Goal: Information Seeking & Learning: Check status

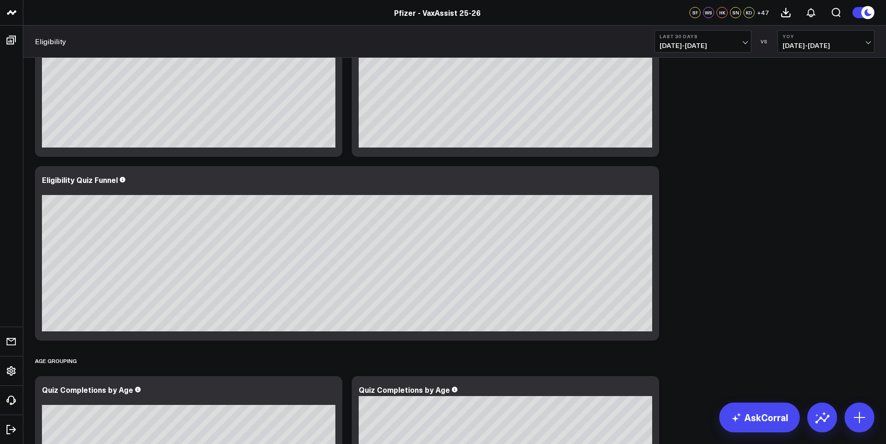
click at [774, 268] on div "Overview Modify via AI Copy link to widget Ask support Remove Create linked cop…" at bounding box center [454, 359] width 849 height 1550
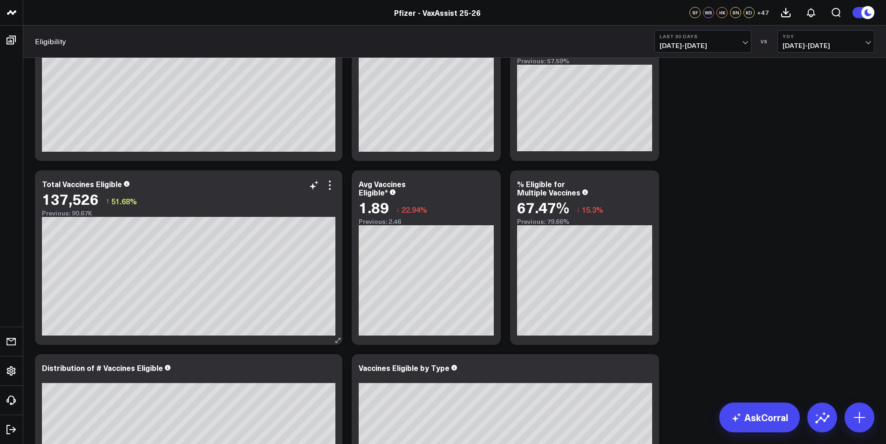
scroll to position [8, 0]
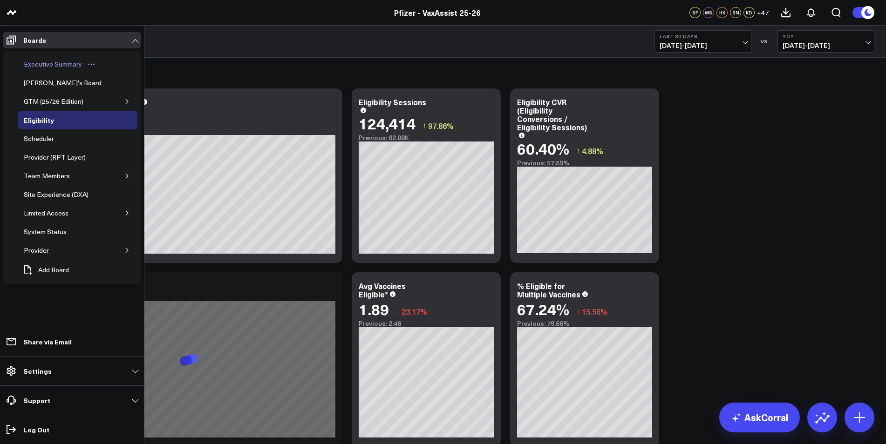
click at [53, 66] on div "Executive Summary" at bounding box center [52, 64] width 63 height 11
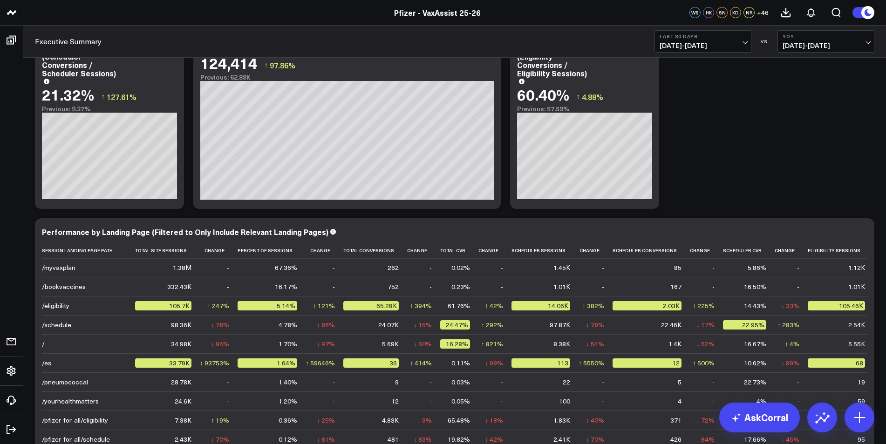
scroll to position [1508, 0]
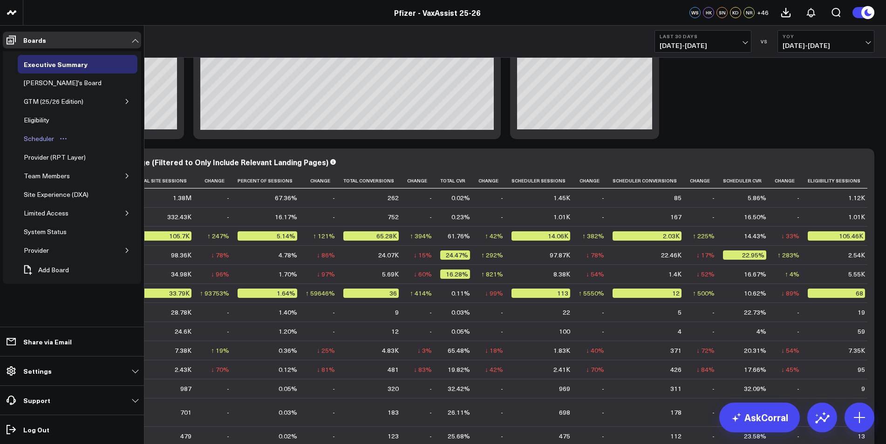
drag, startPoint x: 34, startPoint y: 133, endPoint x: 53, endPoint y: 134, distance: 19.6
click at [34, 133] on link "Scheduler" at bounding box center [46, 139] width 56 height 19
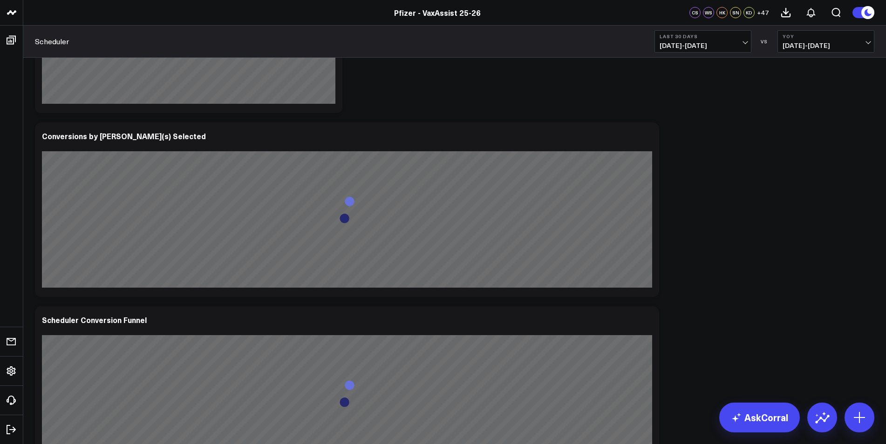
scroll to position [699, 0]
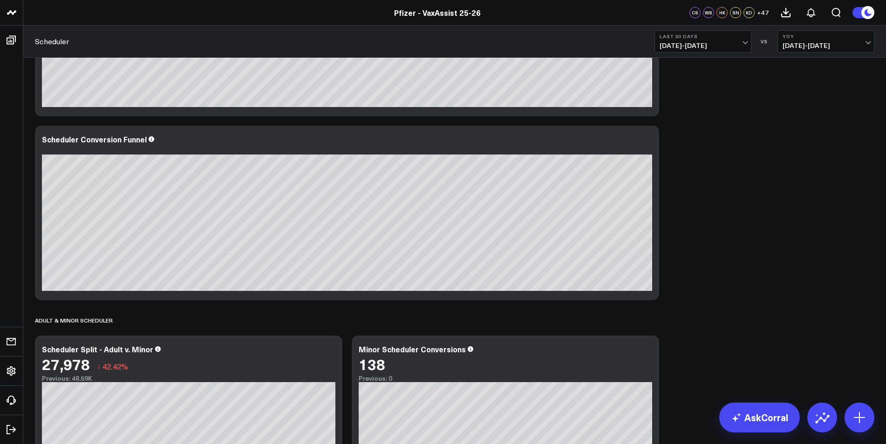
click at [718, 47] on span "[DATE] - [DATE]" at bounding box center [703, 45] width 87 height 7
click at [718, 85] on link "Last 7 Days" at bounding box center [703, 80] width 96 height 18
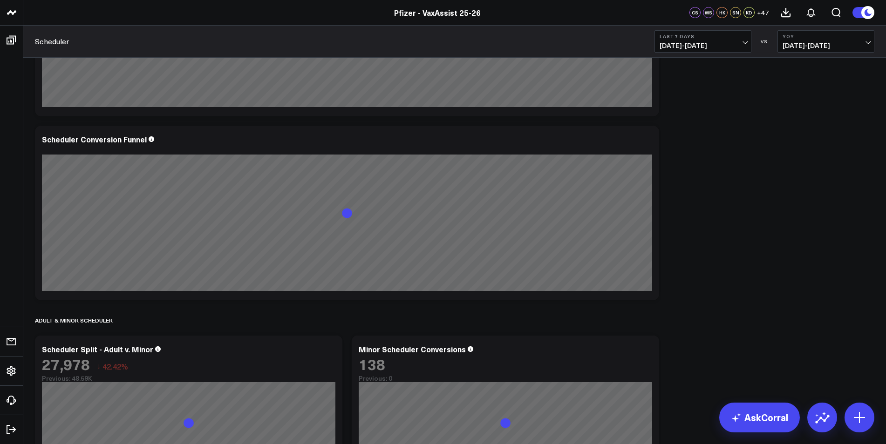
click at [798, 46] on span "[DATE] - [DATE]" at bounding box center [826, 45] width 87 height 7
click at [804, 67] on link "Previous Period" at bounding box center [826, 62] width 96 height 18
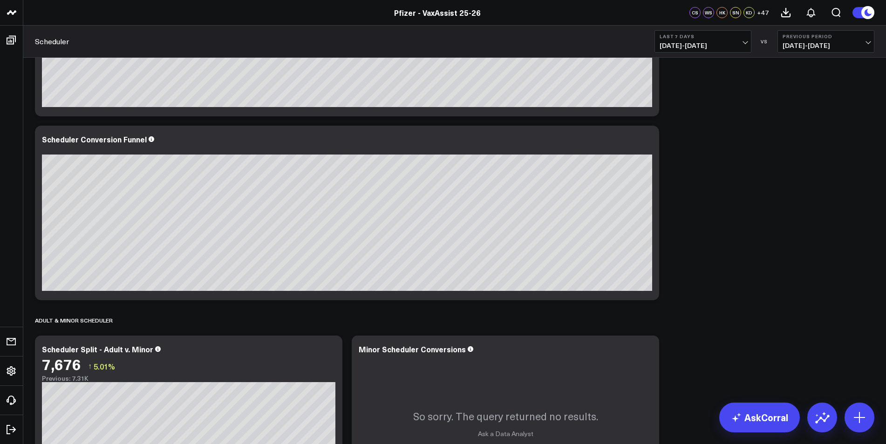
click at [701, 37] on b "Last 7 Days" at bounding box center [703, 37] width 87 height 6
click at [680, 296] on link "Custom Dates" at bounding box center [703, 298] width 96 height 18
select select "9"
select select "2025"
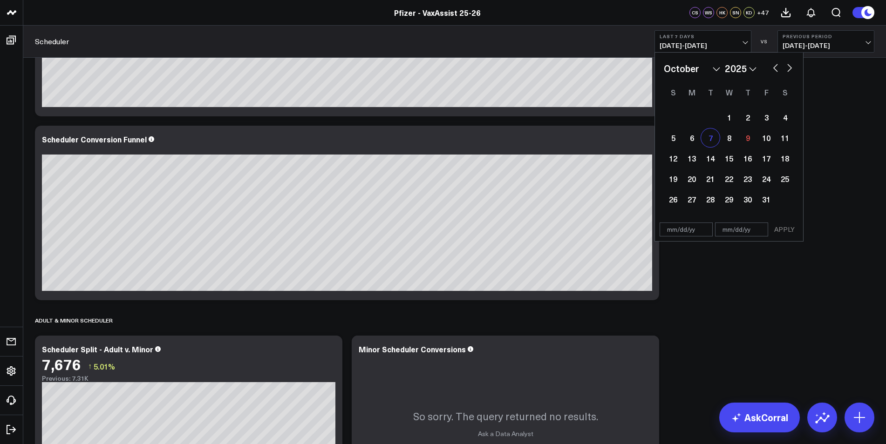
click at [710, 141] on div "7" at bounding box center [710, 138] width 19 height 19
type input "[DATE]"
select select "9"
select select "2025"
click at [730, 138] on div "8" at bounding box center [729, 138] width 19 height 19
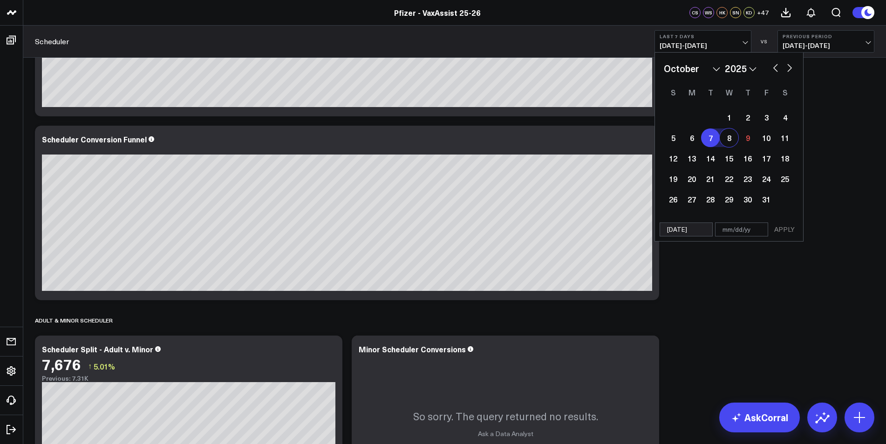
type input "[DATE]"
select select "9"
select select "2025"
click at [785, 229] on button "APPLY" at bounding box center [785, 230] width 28 height 14
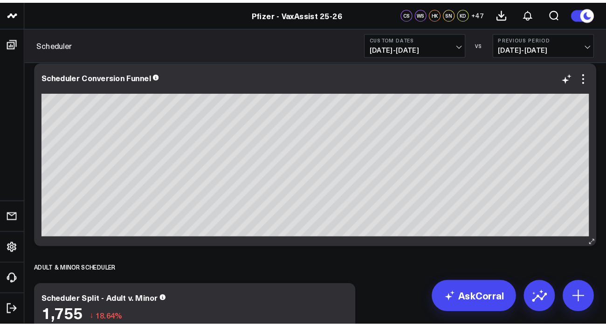
scroll to position [1118, 0]
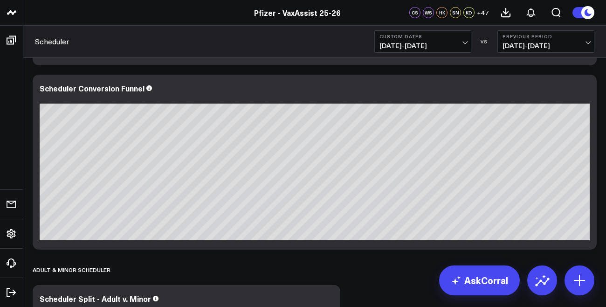
click at [542, 44] on span "[DATE] - [DATE]" at bounding box center [545, 45] width 87 height 7
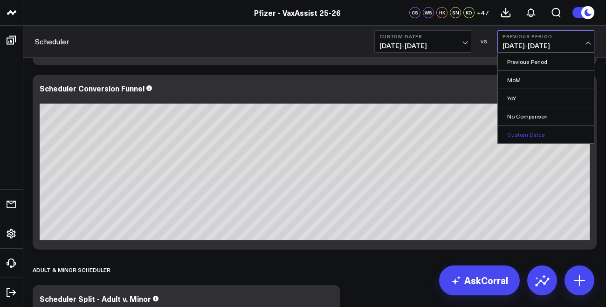
click at [537, 133] on link "Custom Dates" at bounding box center [546, 134] width 96 height 18
select select "9"
select select "2025"
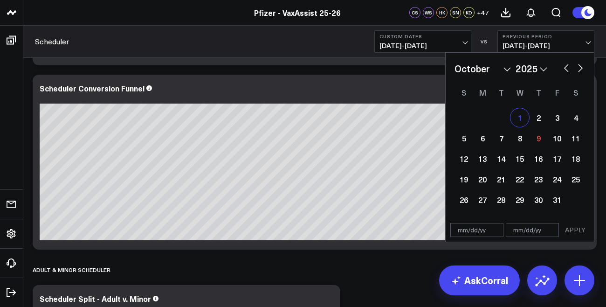
click at [517, 113] on div "1" at bounding box center [519, 117] width 19 height 19
type input "[DATE]"
select select "9"
select select "2025"
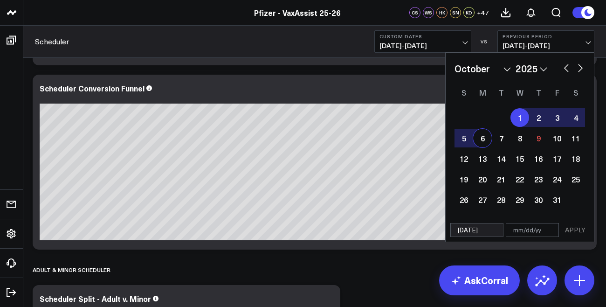
click at [488, 138] on div "6" at bounding box center [482, 138] width 19 height 19
type input "[DATE]"
select select "9"
select select "2025"
click at [571, 225] on button "APPLY" at bounding box center [575, 230] width 28 height 14
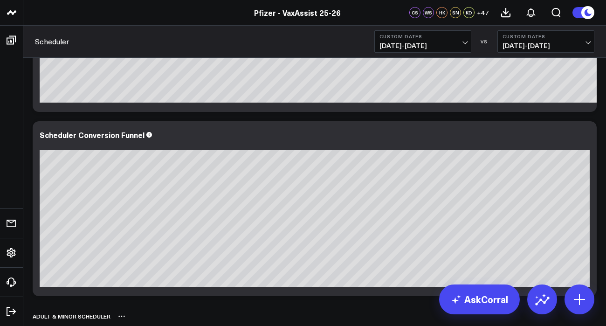
scroll to position [1118, 0]
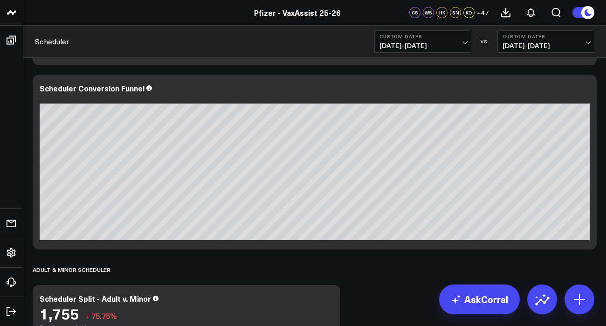
click at [542, 40] on button "Custom Dates [DATE] - [DATE]" at bounding box center [545, 41] width 97 height 22
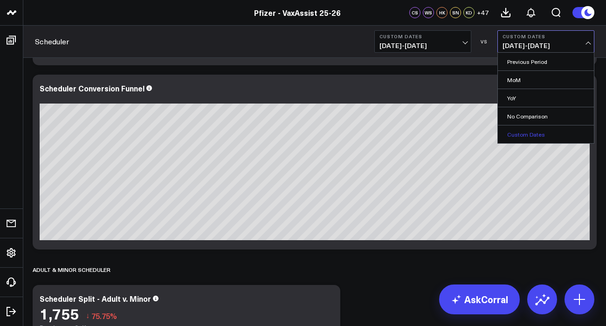
click at [541, 131] on link "Custom Dates" at bounding box center [546, 134] width 96 height 18
select select "9"
select select "2025"
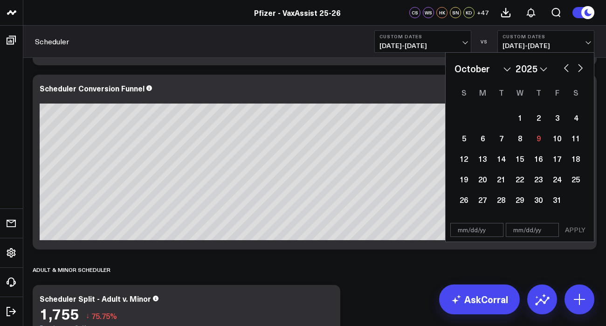
click at [565, 65] on button "button" at bounding box center [565, 66] width 9 height 11
select select "8"
select select "2025"
click at [504, 198] on div "30" at bounding box center [500, 199] width 19 height 19
type input "[DATE]"
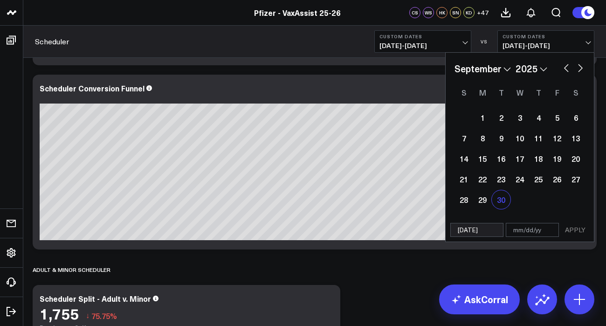
select select "8"
select select "2025"
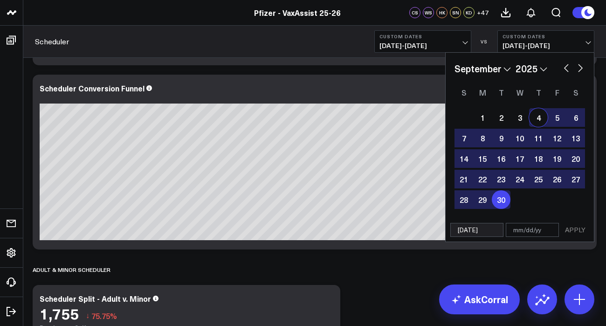
click at [579, 68] on button "button" at bounding box center [579, 66] width 9 height 11
select select "9"
select select "2025"
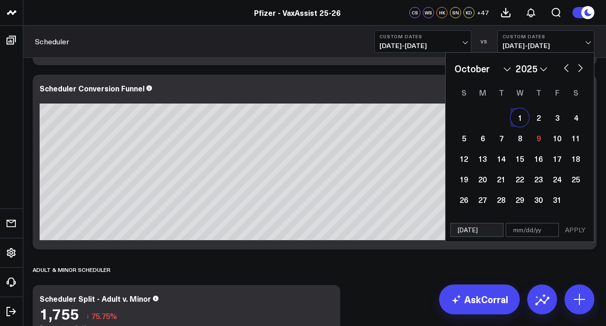
click at [519, 119] on div "1" at bounding box center [519, 117] width 19 height 19
type input "[DATE]"
select select "9"
select select "2025"
click at [570, 228] on button "APPLY" at bounding box center [575, 230] width 28 height 14
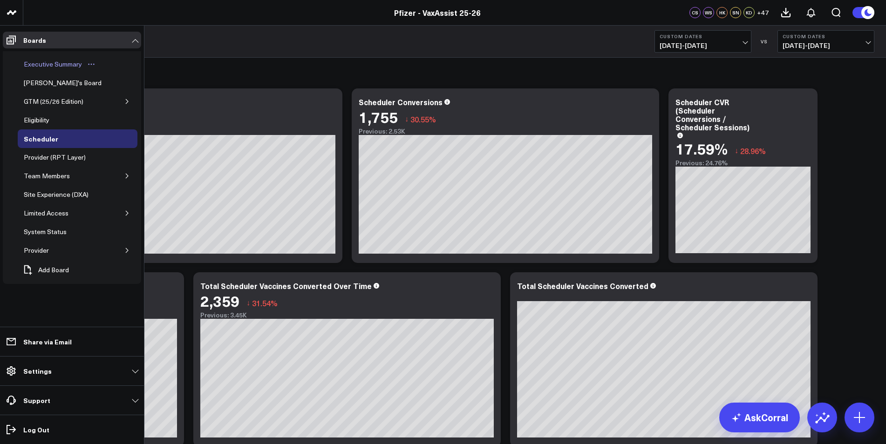
click at [69, 65] on div "Executive Summary" at bounding box center [52, 64] width 63 height 11
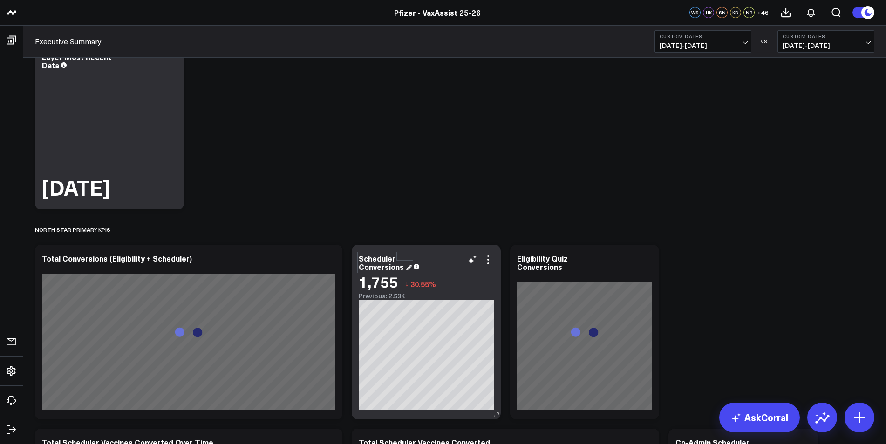
scroll to position [140, 0]
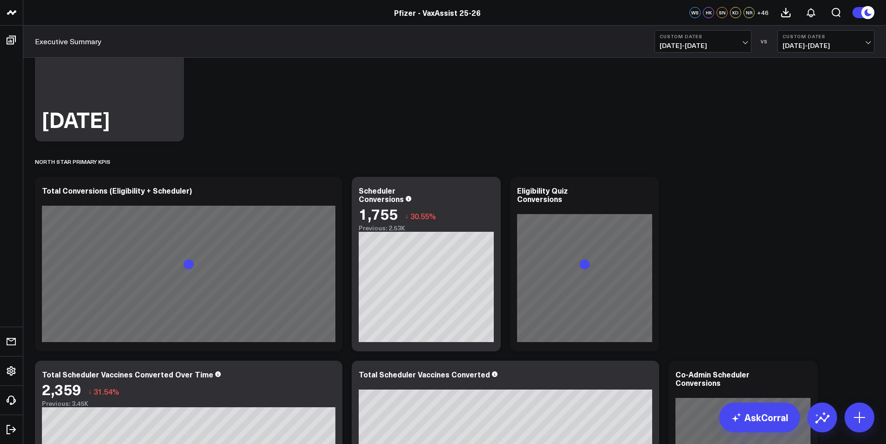
click at [663, 44] on span "[DATE] - [DATE]" at bounding box center [703, 45] width 87 height 7
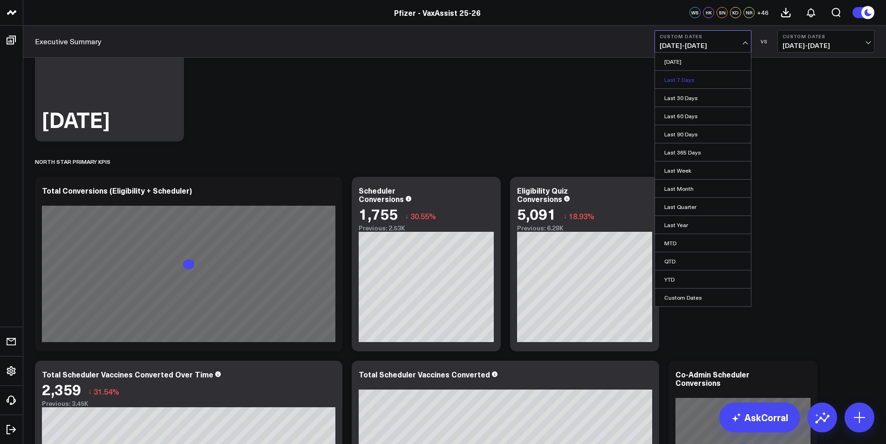
click at [677, 76] on link "Last 7 Days" at bounding box center [703, 80] width 96 height 18
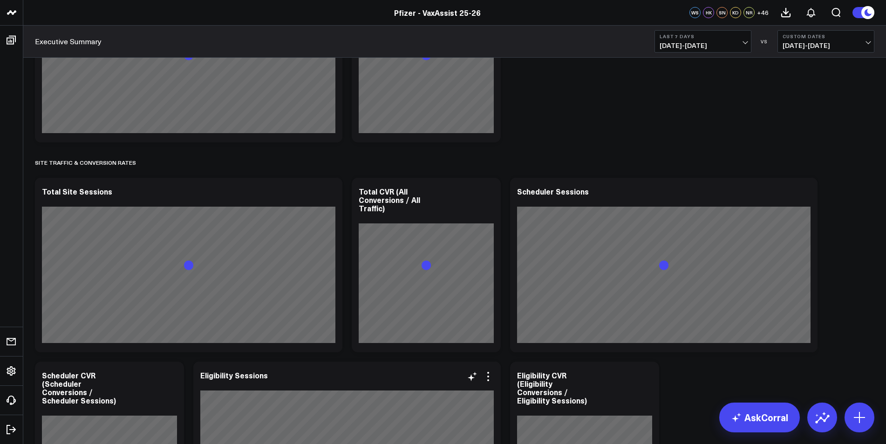
scroll to position [1165, 0]
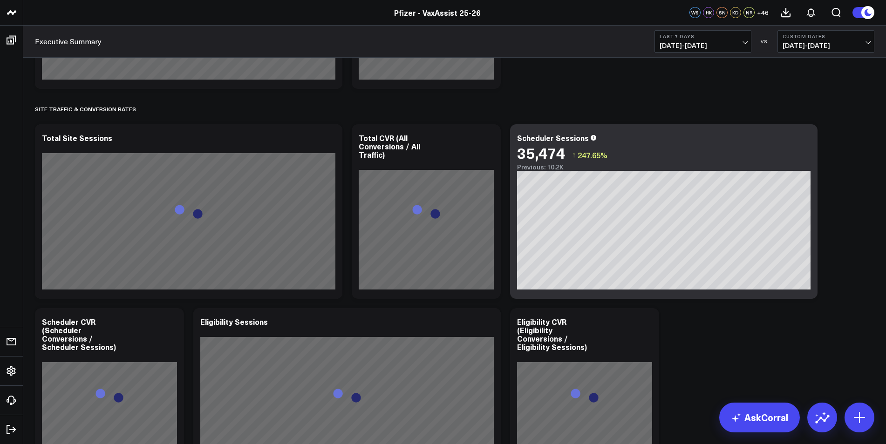
click at [802, 47] on span "[DATE] - [DATE]" at bounding box center [826, 45] width 87 height 7
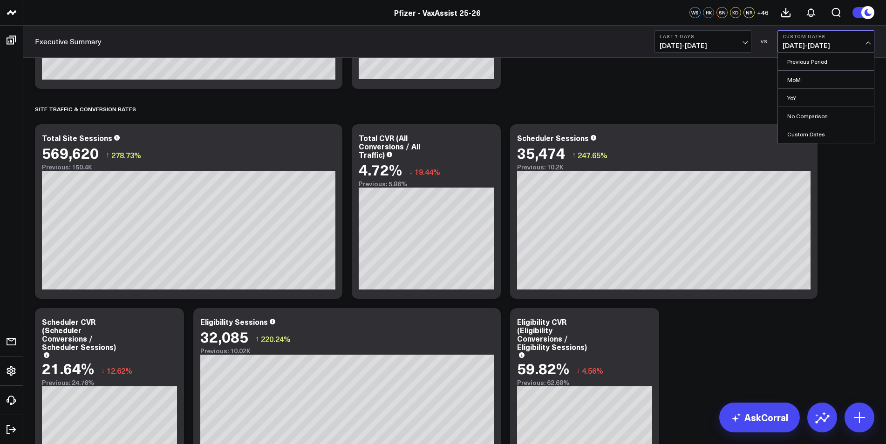
click at [716, 42] on span "[DATE] - [DATE]" at bounding box center [703, 45] width 87 height 7
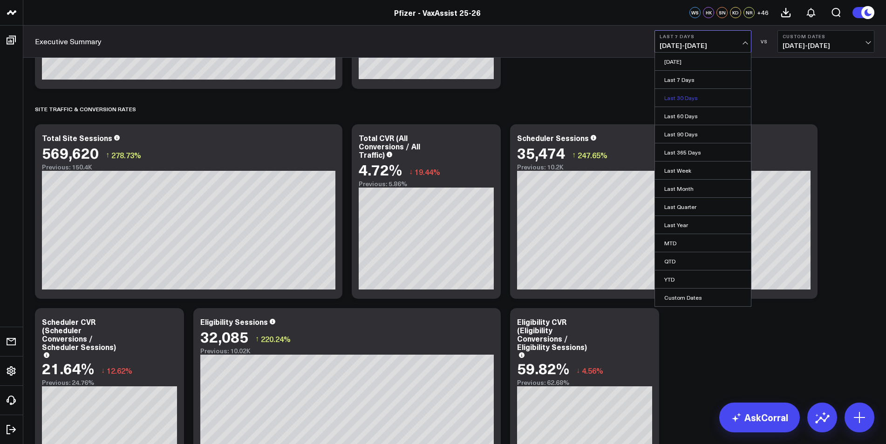
click at [692, 95] on link "Last 30 Days" at bounding box center [703, 98] width 96 height 18
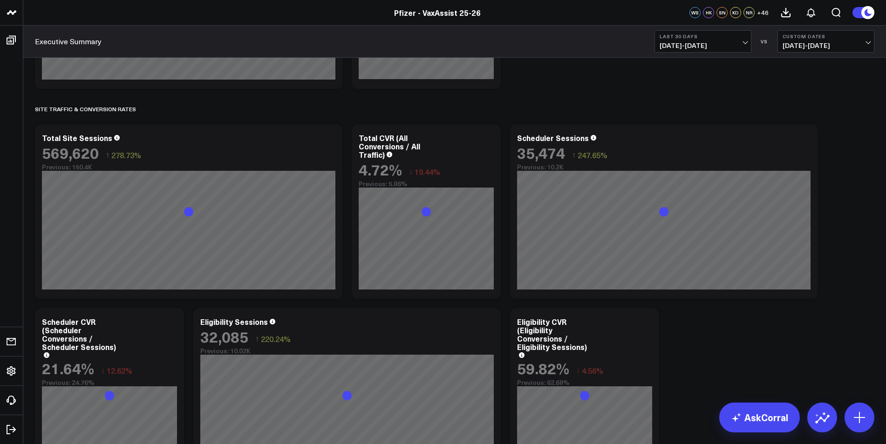
click at [819, 39] on b "Custom Dates" at bounding box center [826, 37] width 87 height 6
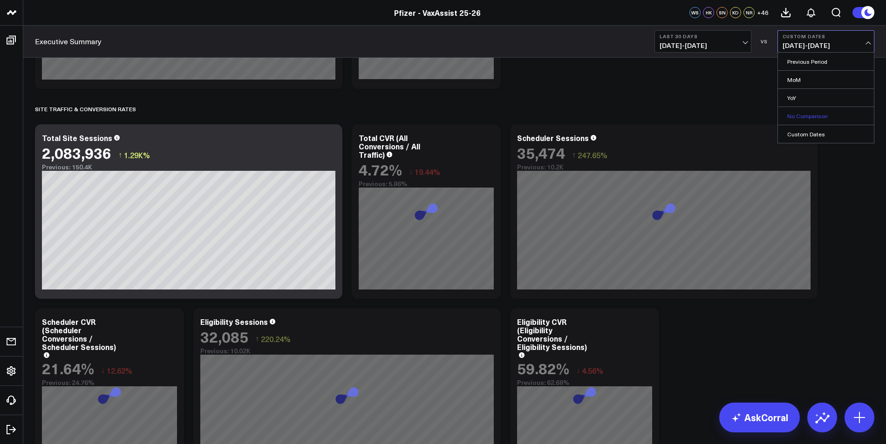
click at [820, 117] on link "No Comparison" at bounding box center [826, 116] width 96 height 18
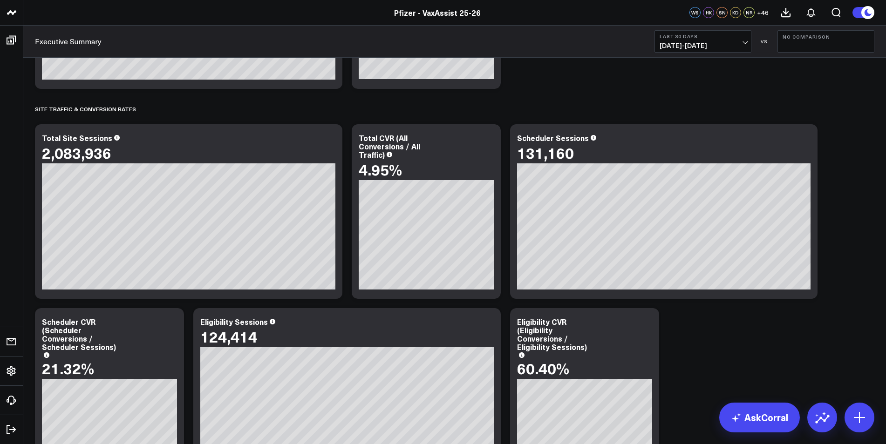
click at [702, 47] on span "[DATE] - [DATE]" at bounding box center [703, 45] width 87 height 7
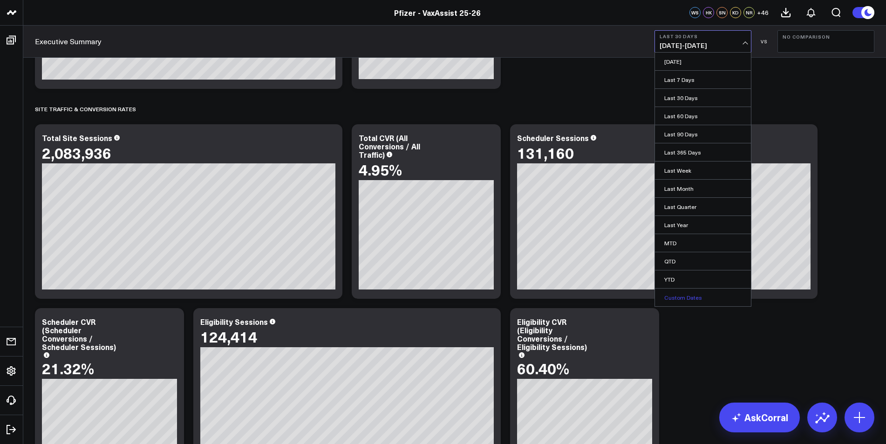
click at [706, 299] on link "Custom Dates" at bounding box center [703, 298] width 96 height 18
select select "9"
select select "2025"
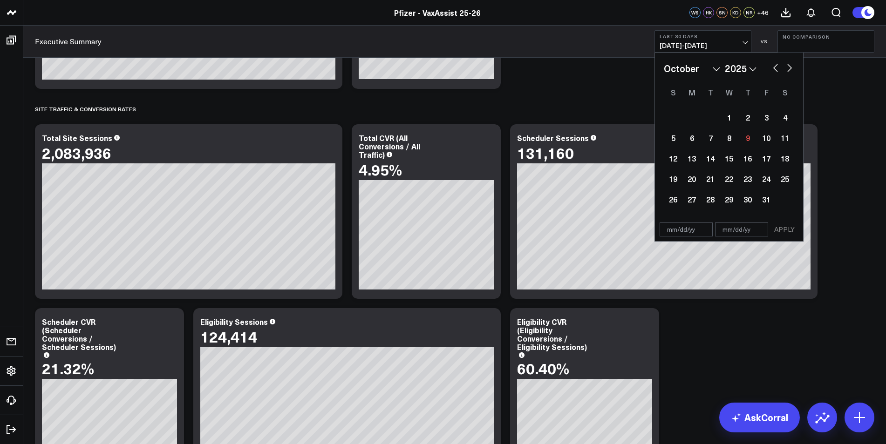
click at [776, 68] on button "button" at bounding box center [775, 66] width 9 height 11
select select "8"
select select "2025"
click at [674, 177] on div "21" at bounding box center [673, 179] width 19 height 19
type input "[DATE]"
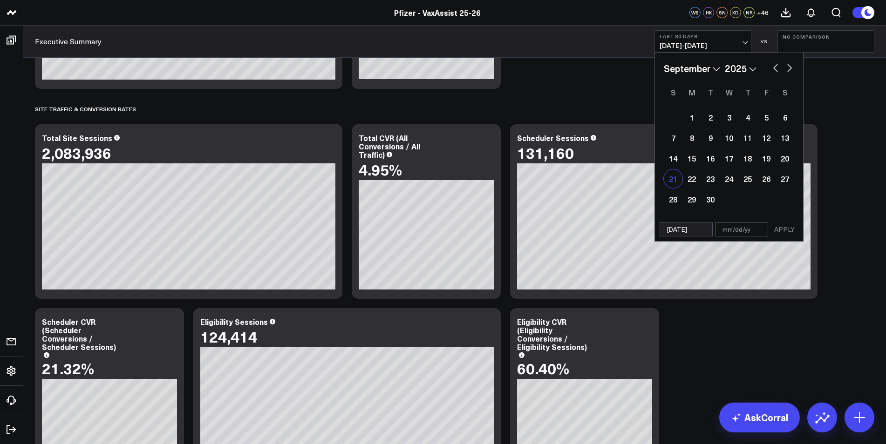
select select "8"
select select "2025"
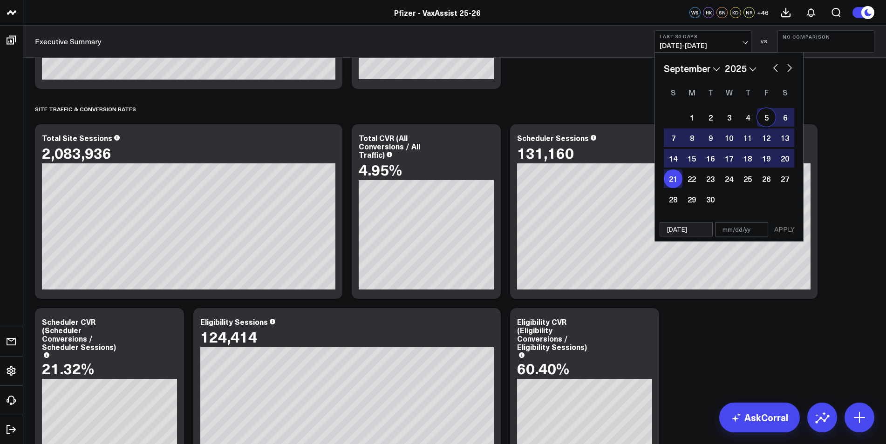
click at [789, 72] on button "button" at bounding box center [789, 66] width 9 height 11
select select "9"
select select "2025"
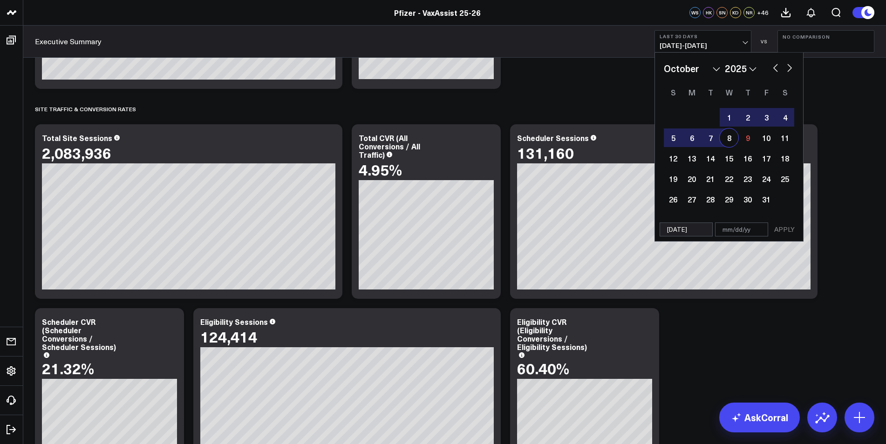
click at [730, 138] on div "8" at bounding box center [729, 138] width 19 height 19
type input "[DATE]"
select select "9"
select select "2025"
click at [787, 231] on button "APPLY" at bounding box center [785, 230] width 28 height 14
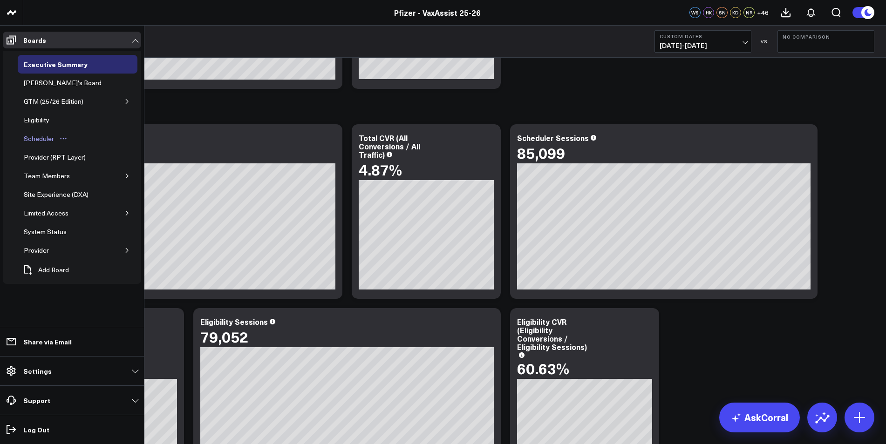
click at [51, 144] on div "Scheduler" at bounding box center [38, 138] width 35 height 11
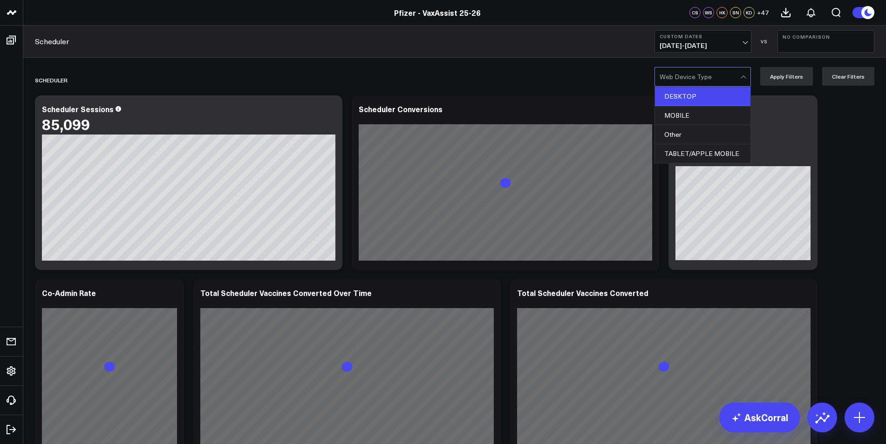
click at [723, 102] on div "DESKTOP" at bounding box center [702, 96] width 95 height 19
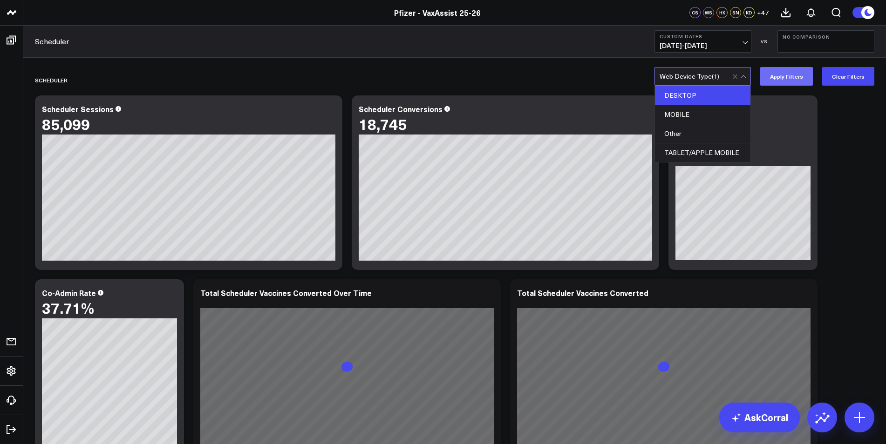
click at [795, 76] on button "Apply Filters" at bounding box center [786, 76] width 53 height 19
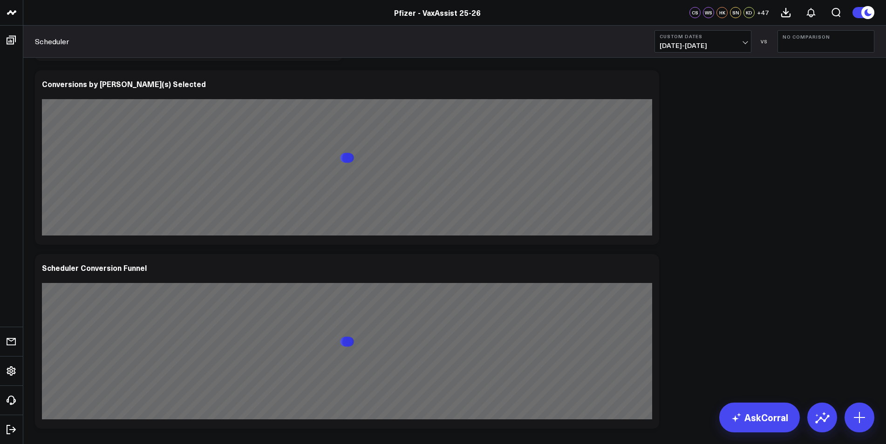
scroll to position [652, 0]
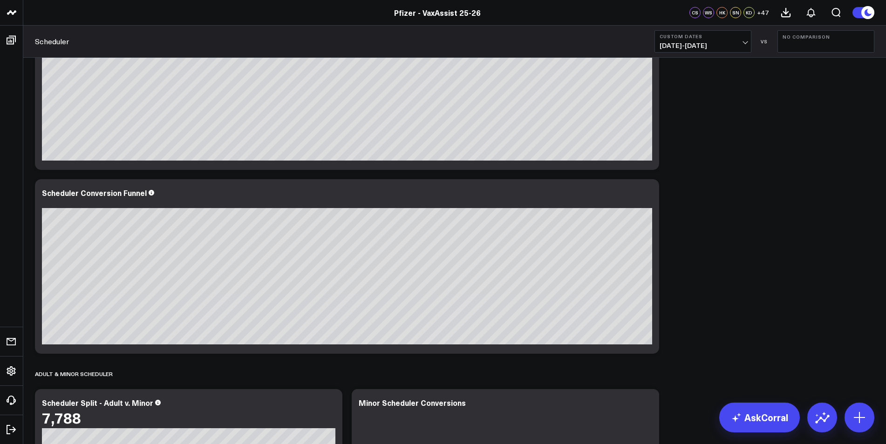
click at [706, 48] on span "[DATE] - [DATE]" at bounding box center [703, 45] width 87 height 7
click at [680, 293] on link "Custom Dates" at bounding box center [703, 298] width 96 height 18
select select "9"
select select "2025"
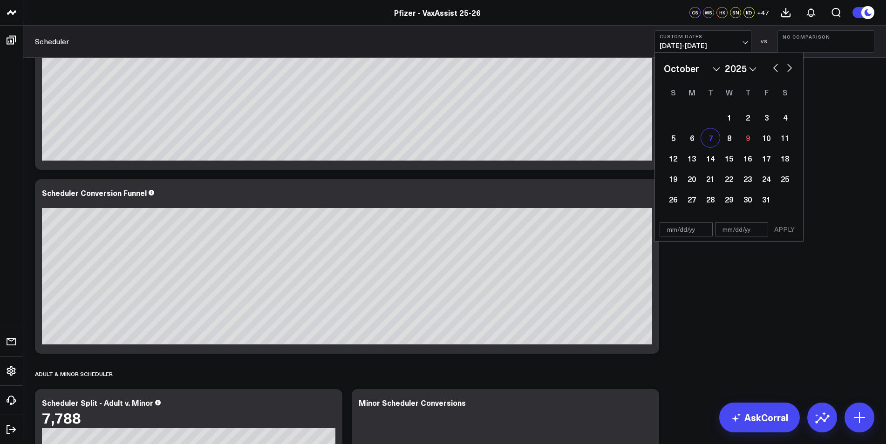
click at [711, 136] on div "7" at bounding box center [710, 138] width 19 height 19
type input "[DATE]"
select select "9"
select select "2025"
click at [728, 143] on div "8" at bounding box center [729, 138] width 19 height 19
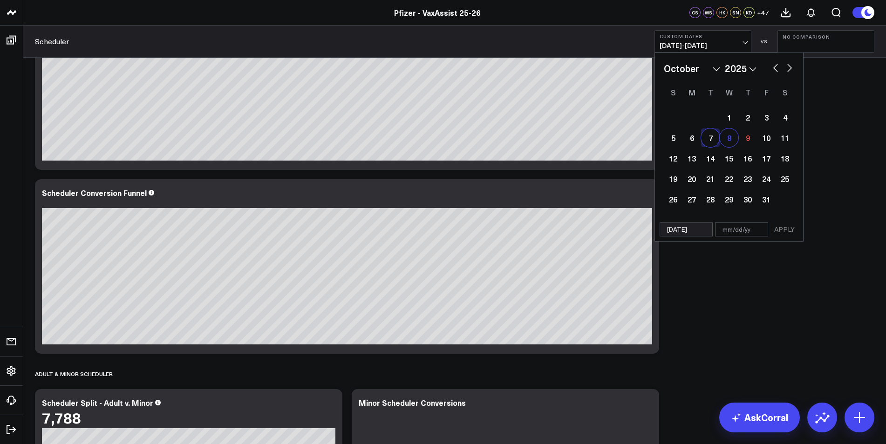
type input "[DATE]"
select select "9"
select select "2025"
click at [784, 227] on button "APPLY" at bounding box center [785, 230] width 28 height 14
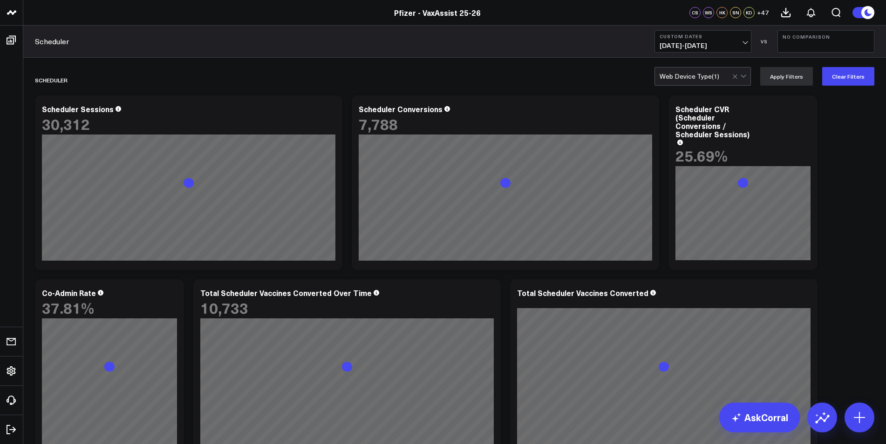
click at [743, 75] on div at bounding box center [740, 77] width 16 height 18
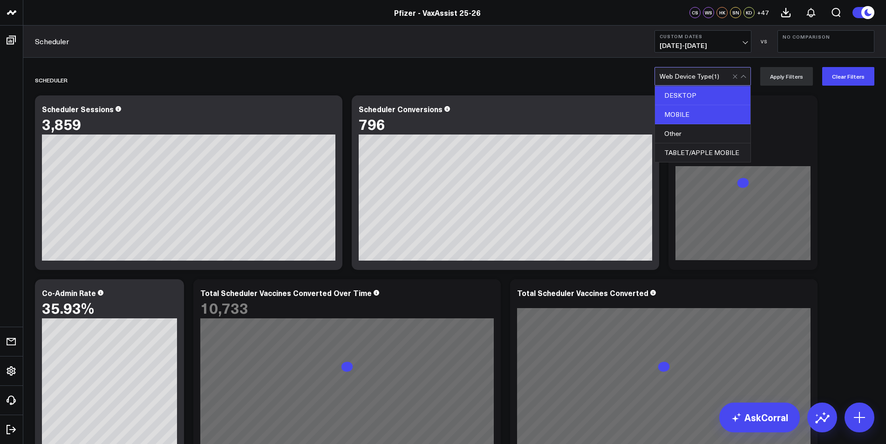
click at [709, 119] on div "MOBILE" at bounding box center [702, 114] width 95 height 19
click at [708, 97] on div "DESKTOP" at bounding box center [702, 95] width 95 height 19
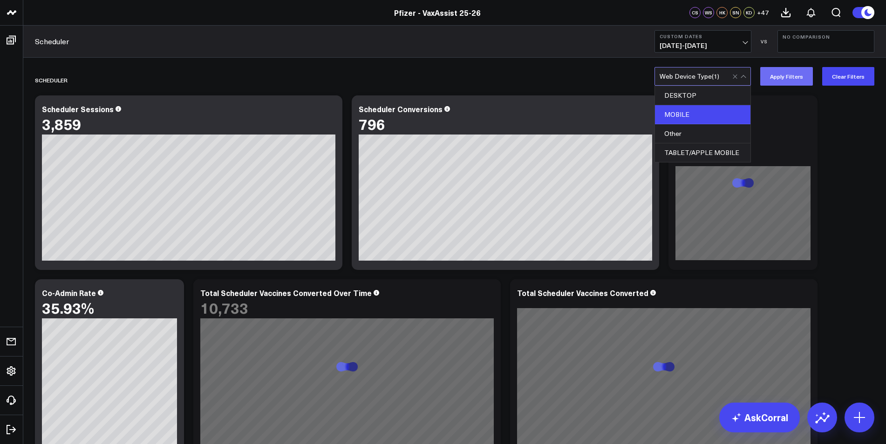
click at [793, 79] on button "Apply Filters" at bounding box center [786, 76] width 53 height 19
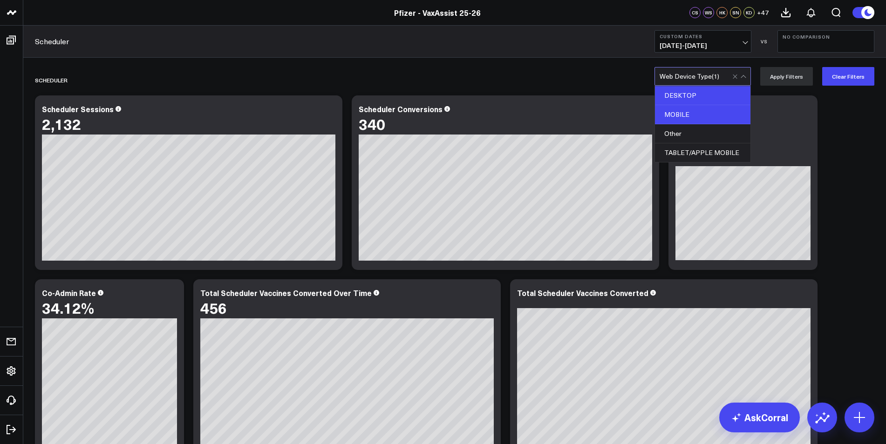
click at [710, 99] on div "DESKTOP" at bounding box center [702, 95] width 95 height 19
click at [698, 115] on div "MOBILE" at bounding box center [702, 114] width 95 height 19
click at [804, 79] on button "Apply Filters" at bounding box center [786, 76] width 53 height 19
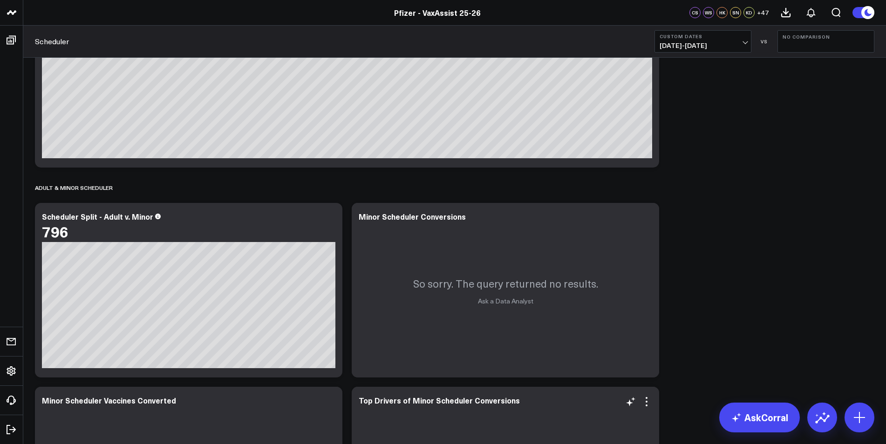
scroll to position [652, 0]
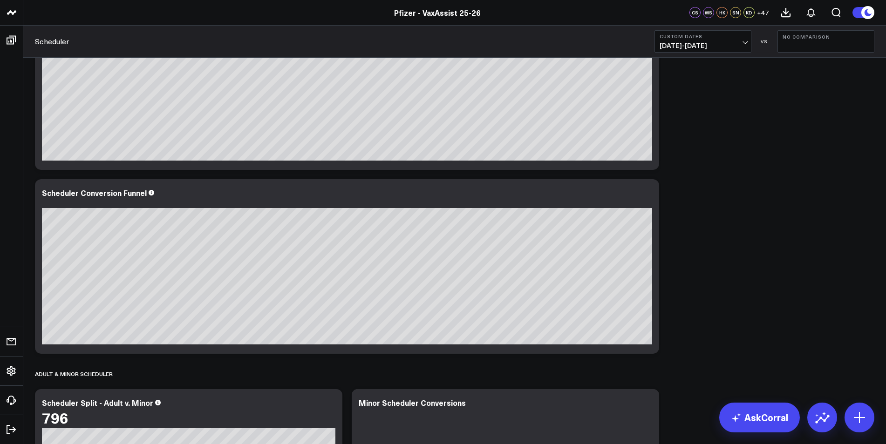
click at [722, 43] on span "[DATE] - [DATE]" at bounding box center [703, 45] width 87 height 7
click at [682, 297] on link "Custom Dates" at bounding box center [703, 298] width 96 height 18
select select "9"
select select "2025"
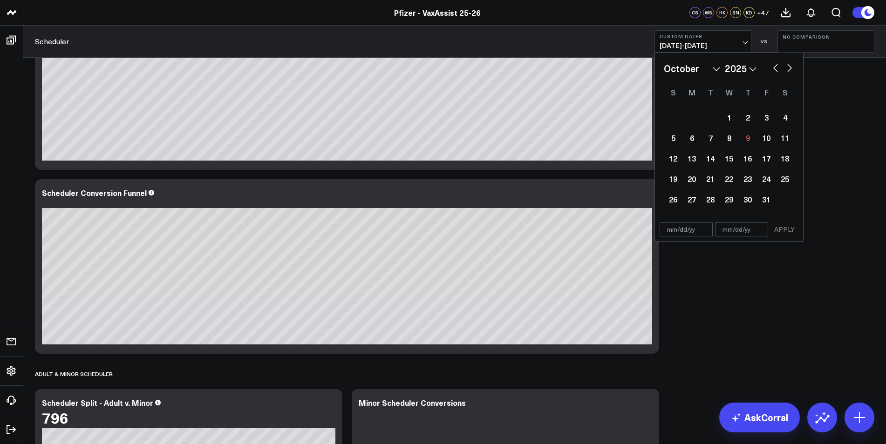
click at [775, 69] on button "button" at bounding box center [775, 66] width 9 height 11
select select "8"
select select "2025"
click at [674, 198] on div "28" at bounding box center [673, 199] width 19 height 19
type input "[DATE]"
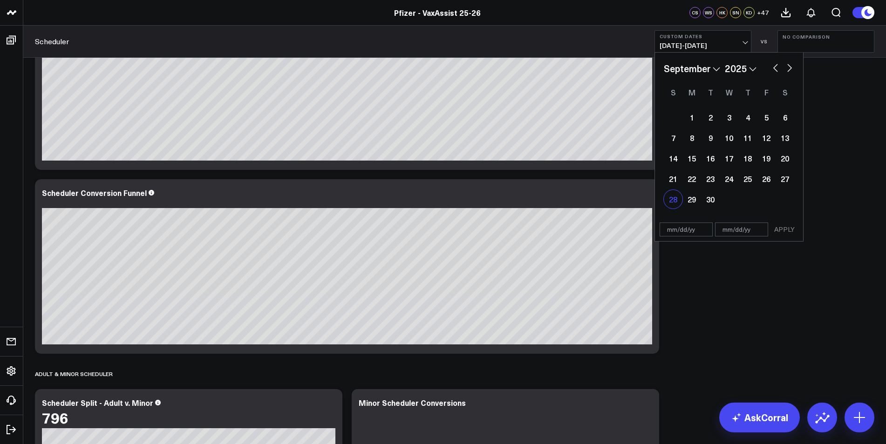
select select "8"
select select "2025"
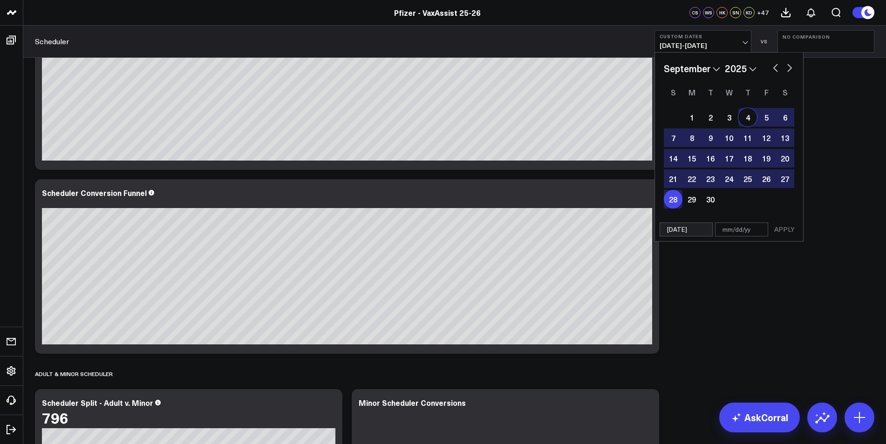
click at [792, 67] on button "button" at bounding box center [789, 66] width 9 height 11
select select "9"
select select "2025"
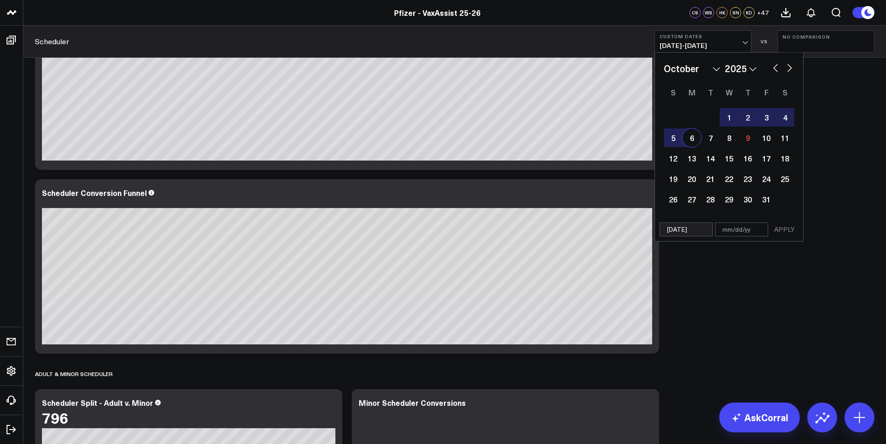
click at [689, 139] on div "6" at bounding box center [691, 138] width 19 height 19
type input "[DATE]"
select select "9"
select select "2025"
click at [781, 230] on button "APPLY" at bounding box center [785, 230] width 28 height 14
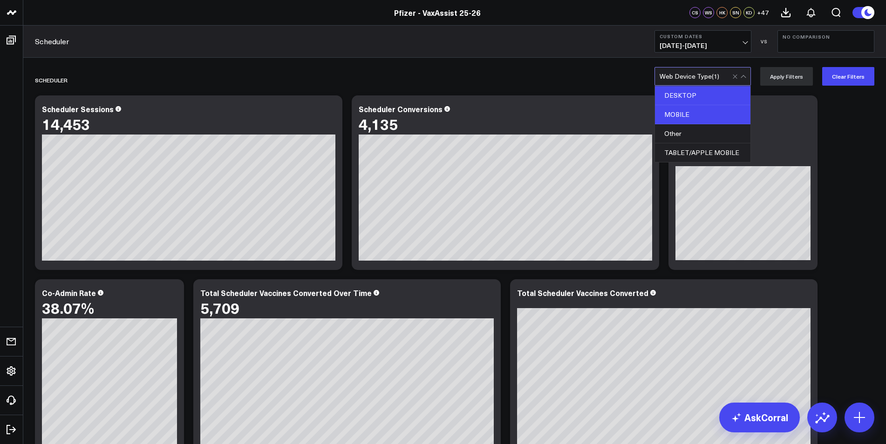
click at [679, 120] on div "MOBILE" at bounding box center [702, 114] width 95 height 19
click at [717, 94] on div "DESKTOP" at bounding box center [702, 95] width 95 height 19
click at [795, 75] on button "Apply Filters" at bounding box center [786, 76] width 53 height 19
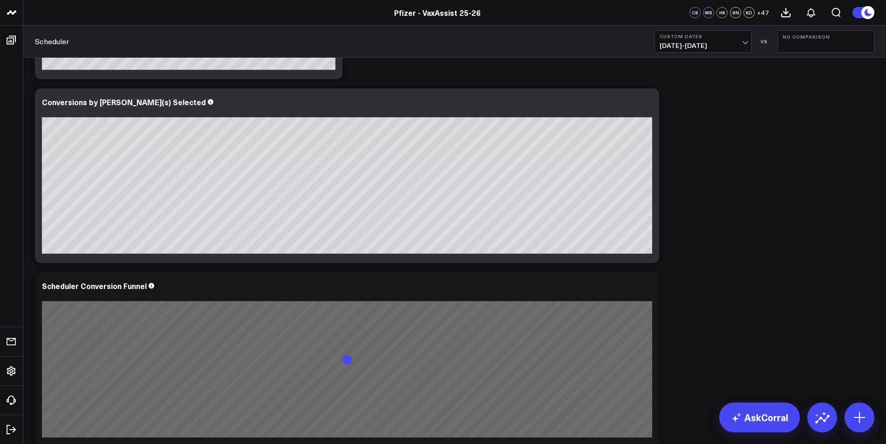
scroll to position [652, 0]
